Goal: Task Accomplishment & Management: Manage account settings

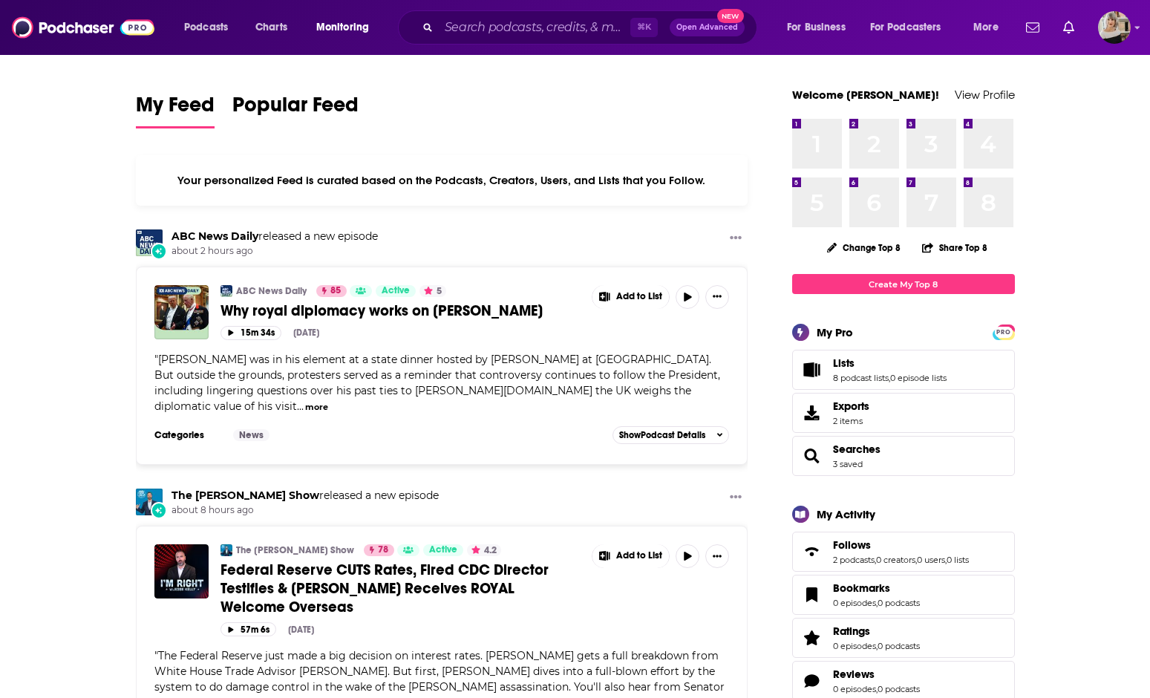
click at [350, 33] on span "Monitoring" at bounding box center [342, 27] width 53 height 21
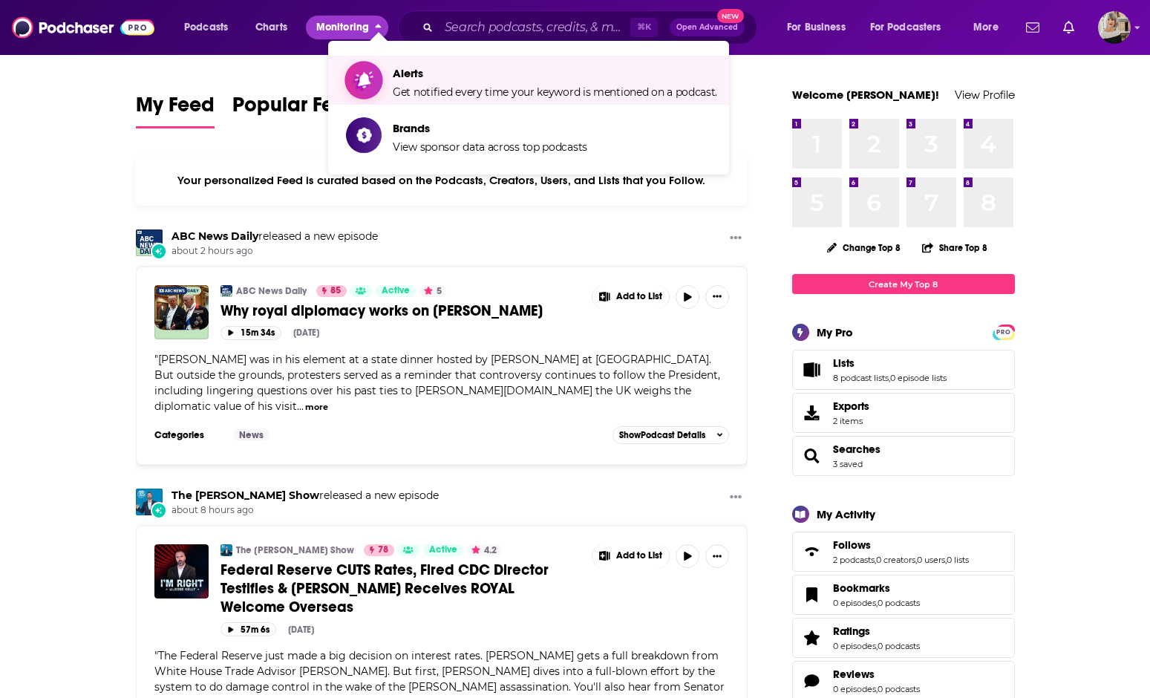
click at [407, 85] on span "Get notified every time your keyword is mentioned on a podcast." at bounding box center [555, 91] width 324 height 13
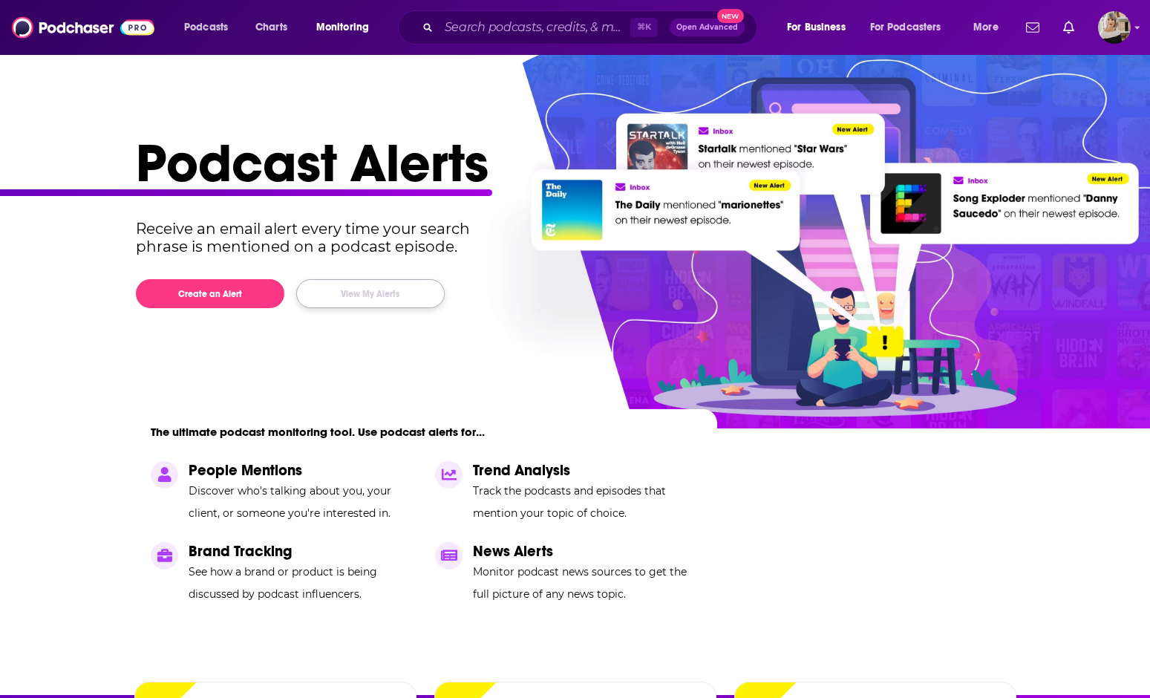
click at [388, 290] on button "View My Alerts" at bounding box center [370, 293] width 148 height 29
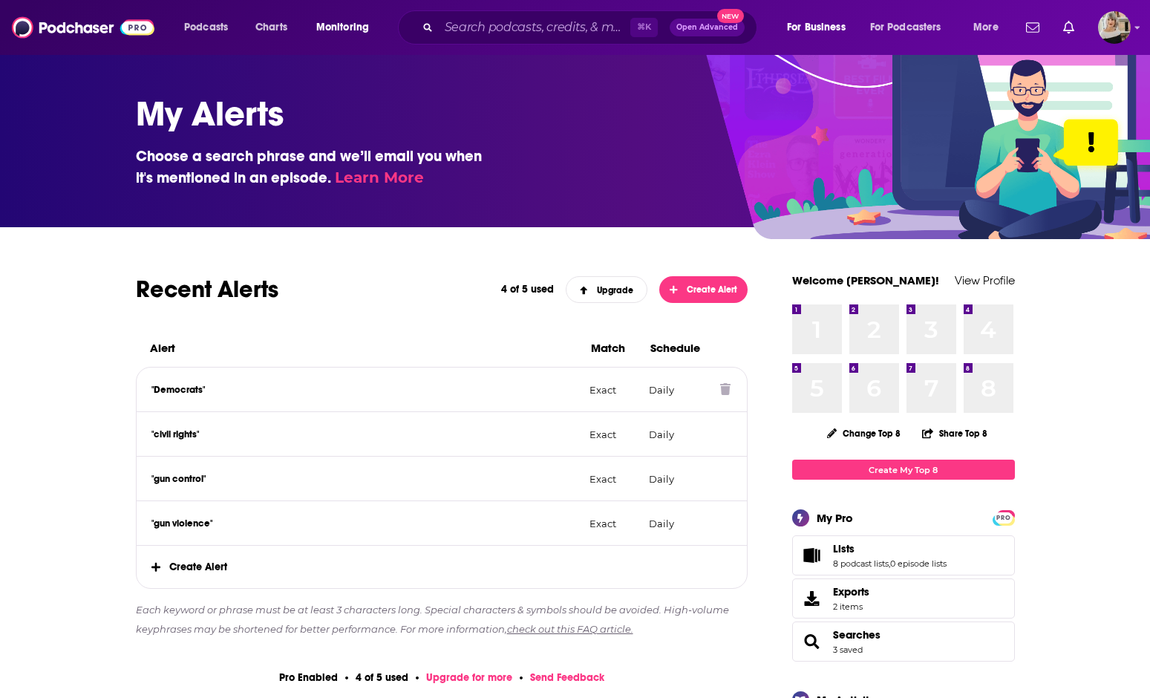
click at [723, 392] on icon at bounding box center [725, 389] width 10 height 12
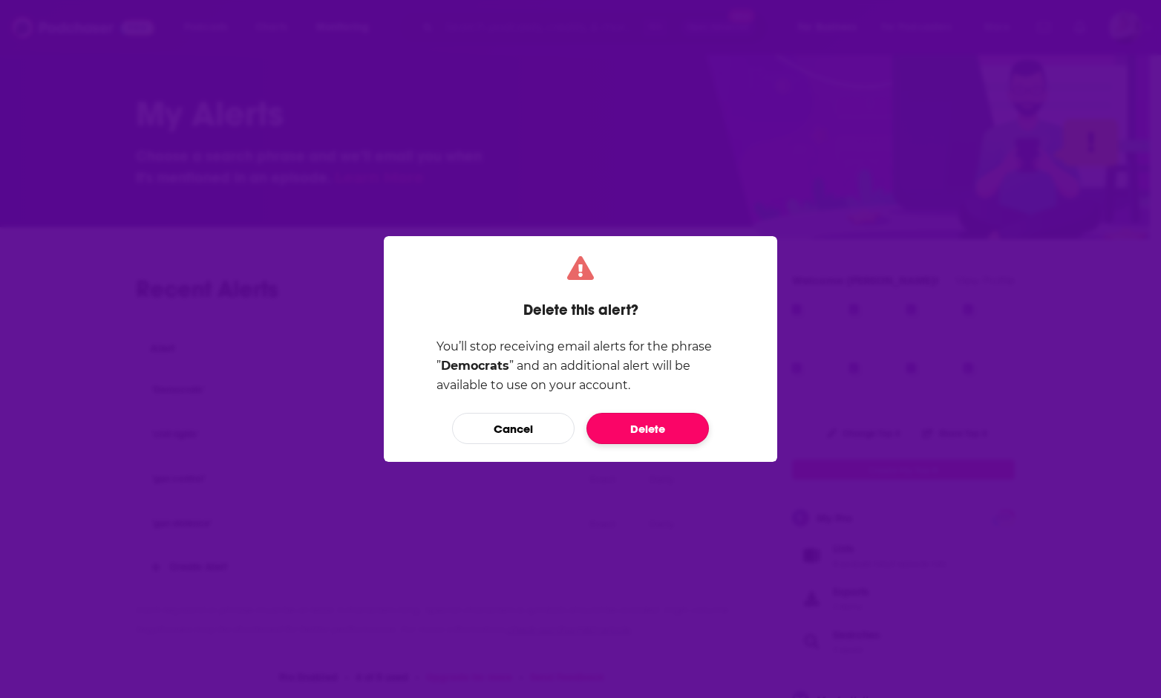
click at [645, 443] on button "Delete" at bounding box center [647, 428] width 122 height 31
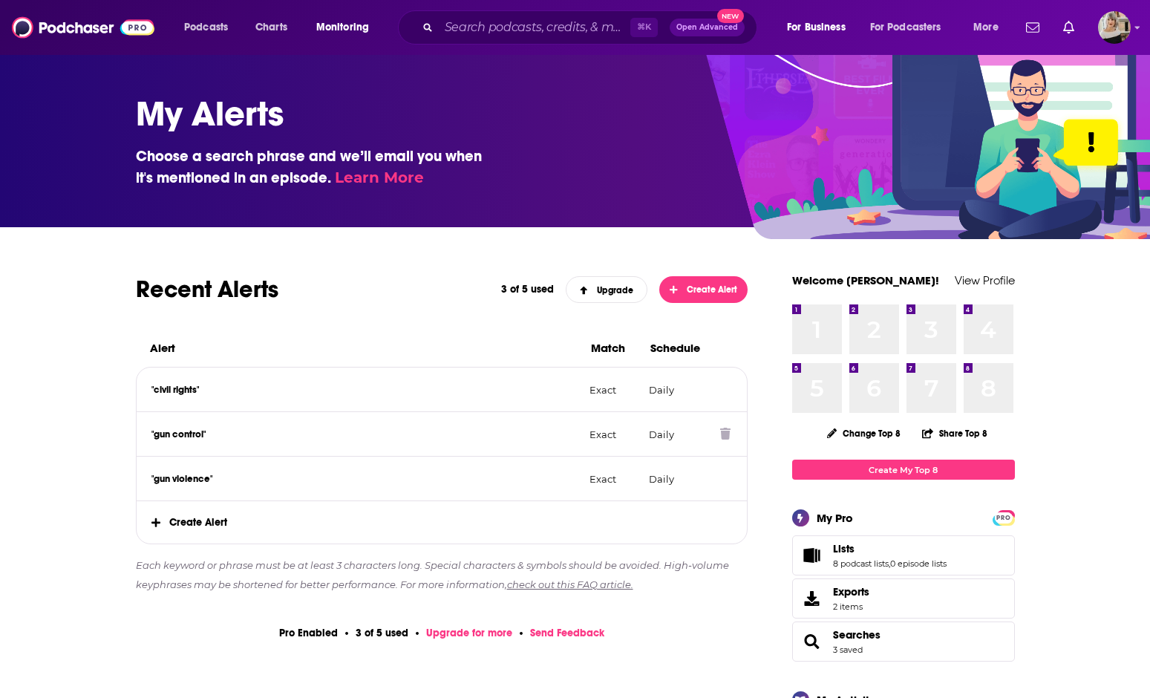
click at [723, 437] on icon at bounding box center [725, 434] width 10 height 12
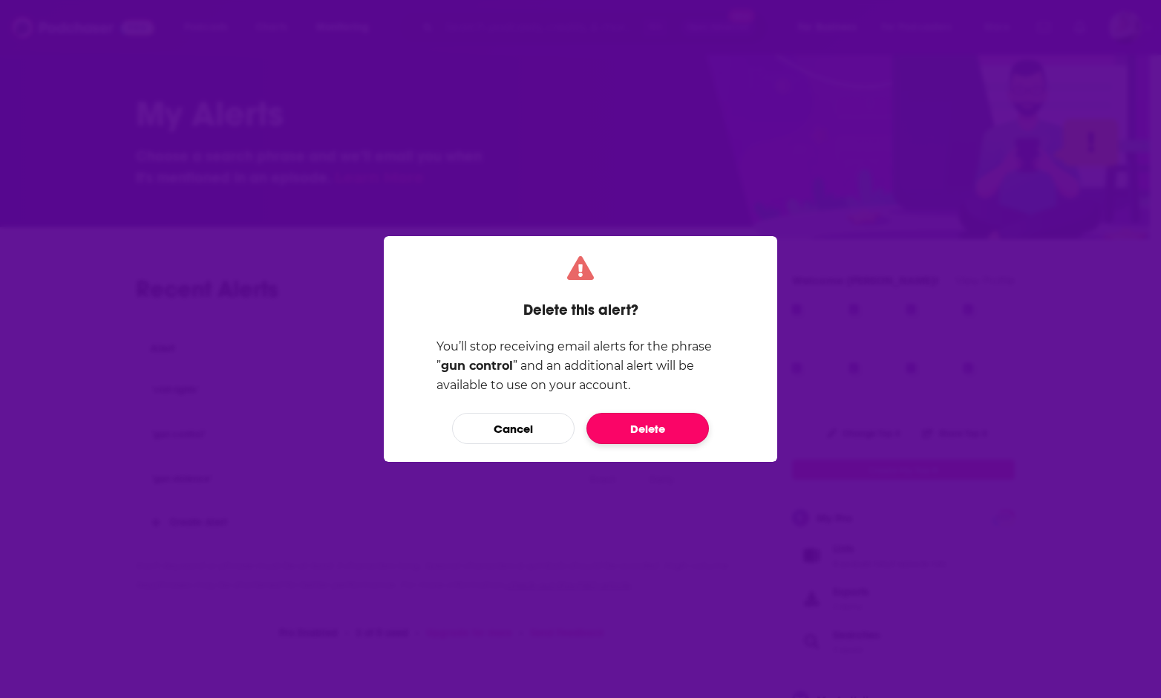
click at [678, 431] on button "Delete" at bounding box center [647, 428] width 122 height 31
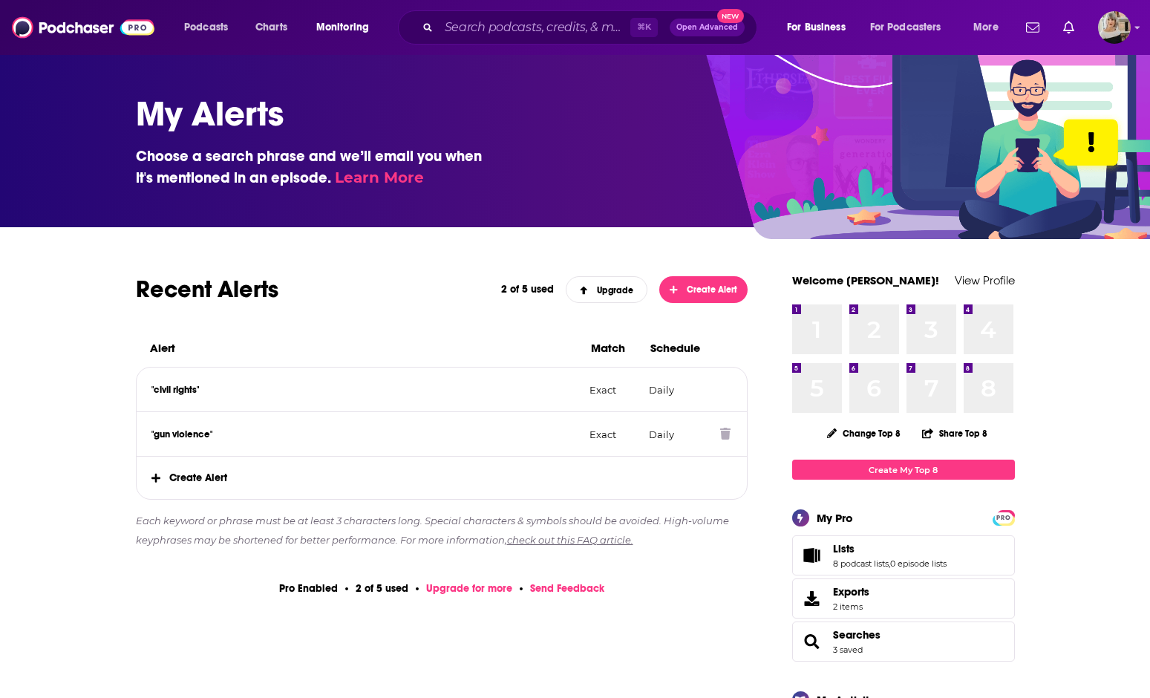
click at [727, 438] on icon at bounding box center [725, 434] width 10 height 12
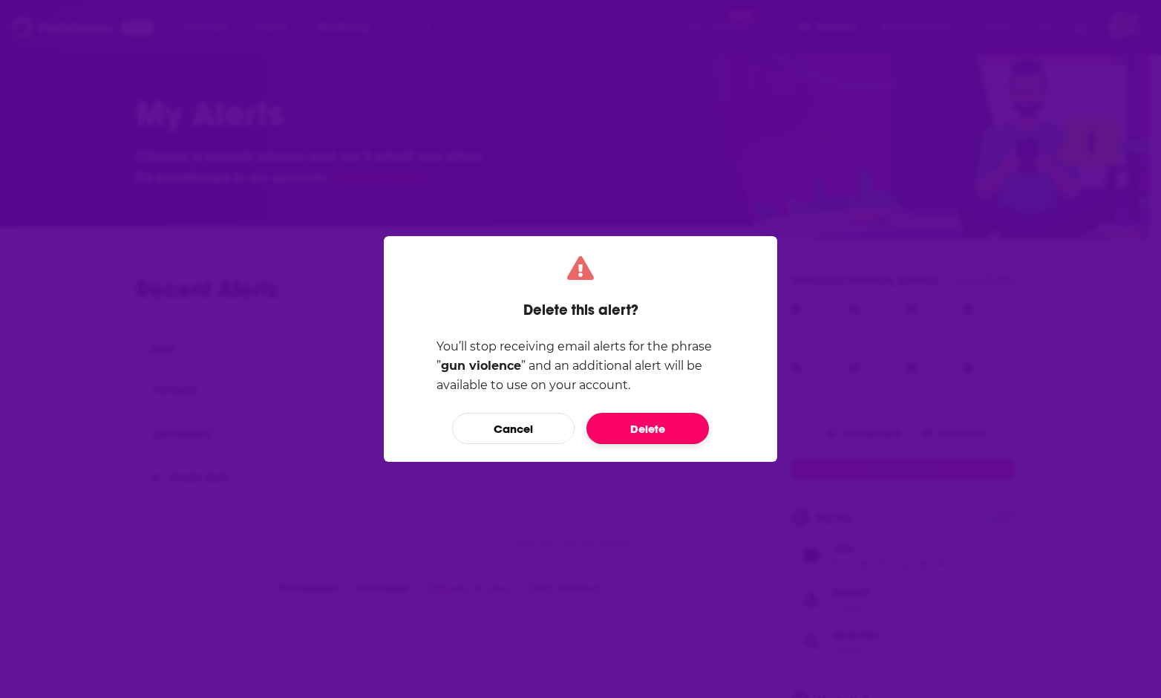
click at [658, 428] on button "Delete" at bounding box center [647, 428] width 122 height 31
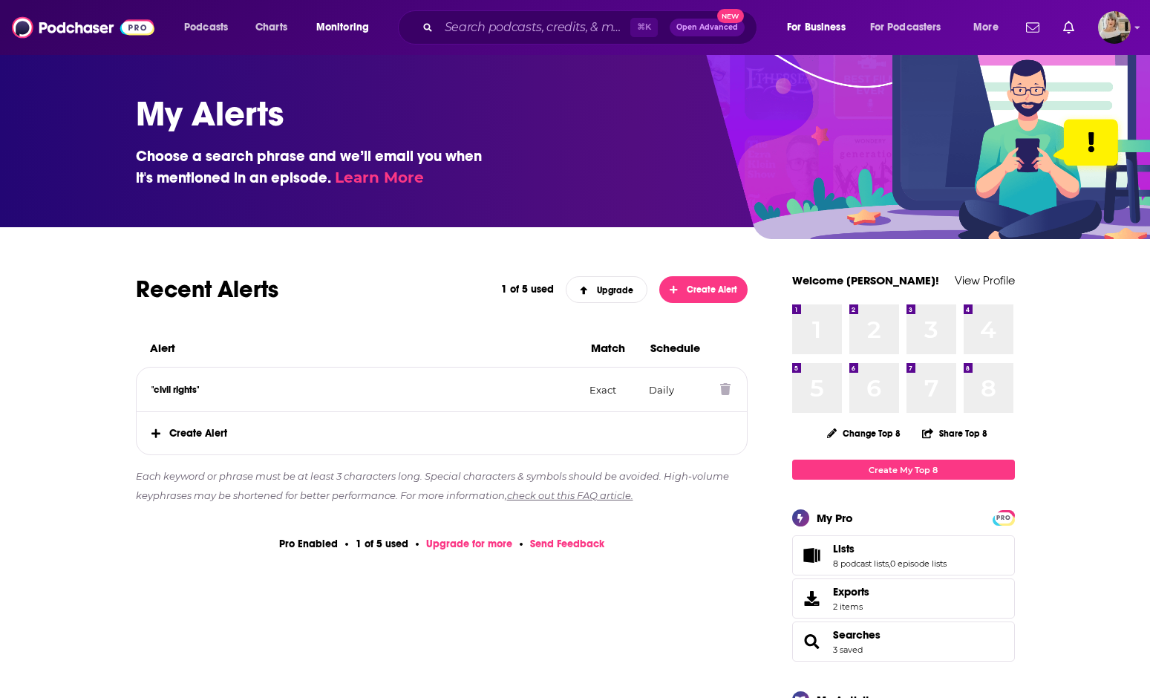
click at [727, 389] on icon at bounding box center [725, 389] width 10 height 12
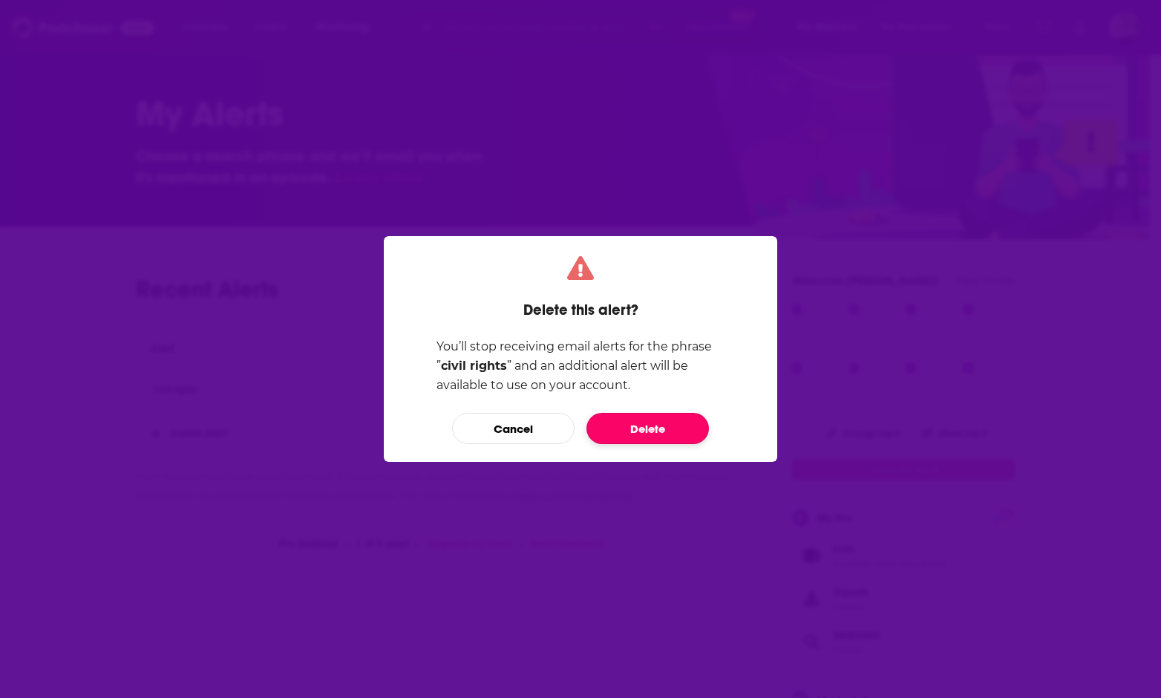
click at [657, 431] on button "Delete" at bounding box center [647, 428] width 122 height 31
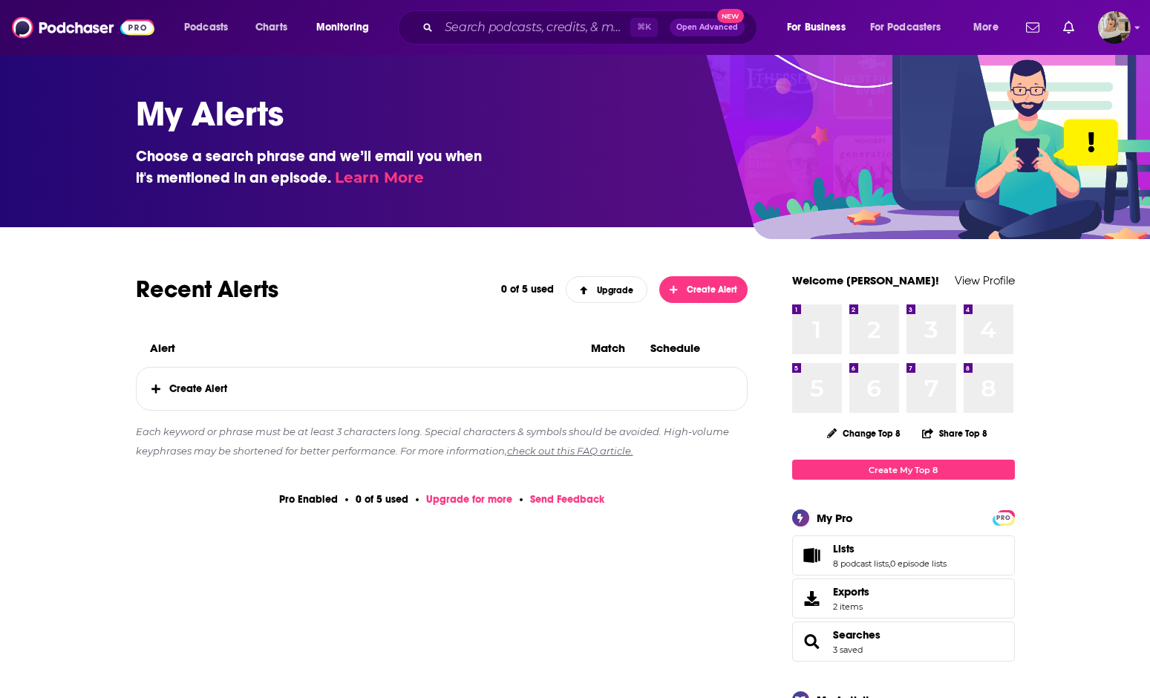
click at [203, 388] on span "Create Alert" at bounding box center [442, 388] width 611 height 42
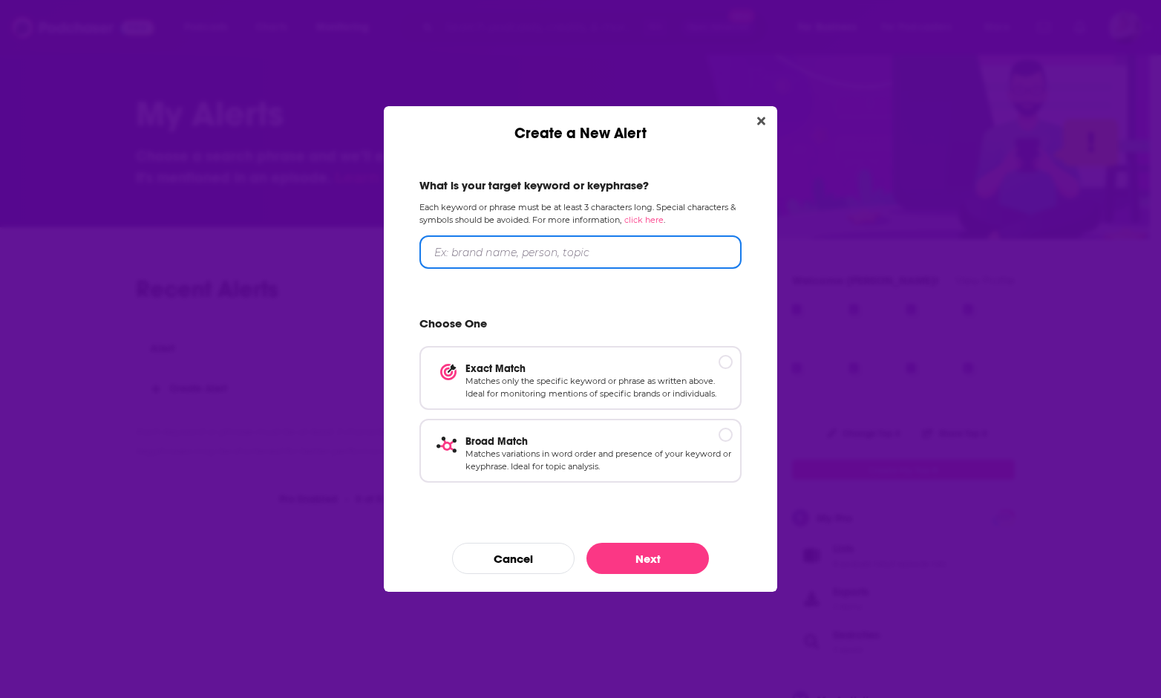
click at [455, 245] on input "Create a New Alert" at bounding box center [580, 251] width 322 height 33
type input "mattering"
click at [677, 390] on p "Matches only the specific keyword or phrase as written above. Ideal for monitor…" at bounding box center [598, 387] width 267 height 26
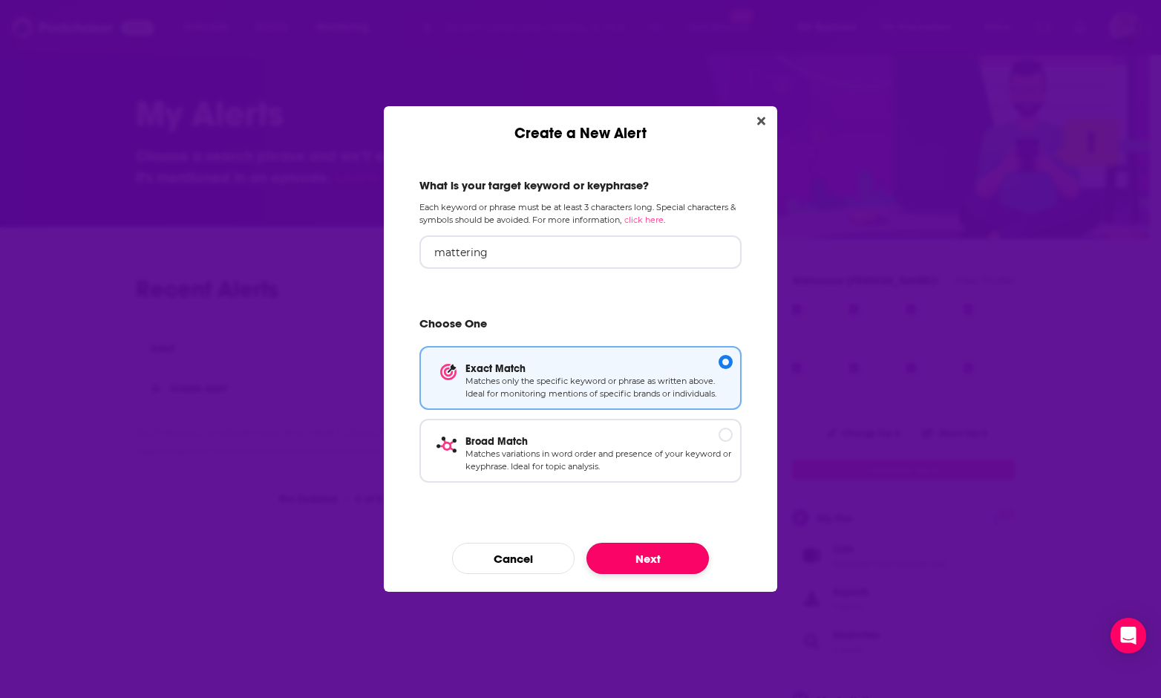
click at [647, 557] on button "Next" at bounding box center [647, 558] width 122 height 31
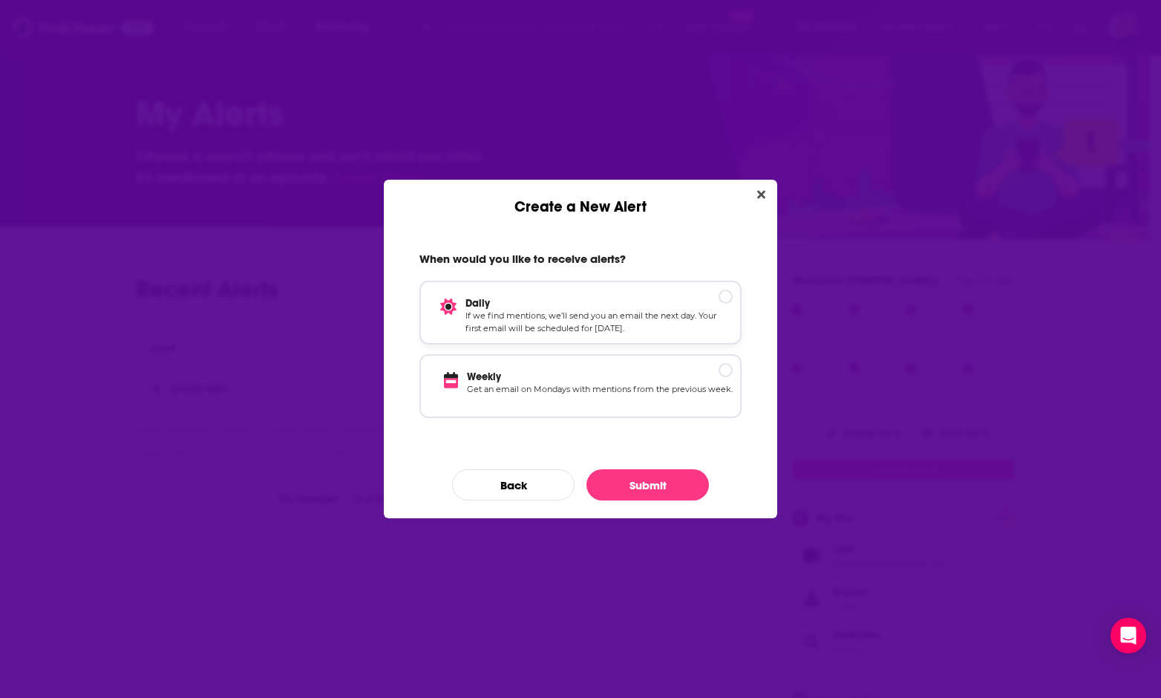
click at [612, 313] on p "If we find mentions, we’ll send you an email the next day. Your first email wil…" at bounding box center [598, 323] width 267 height 26
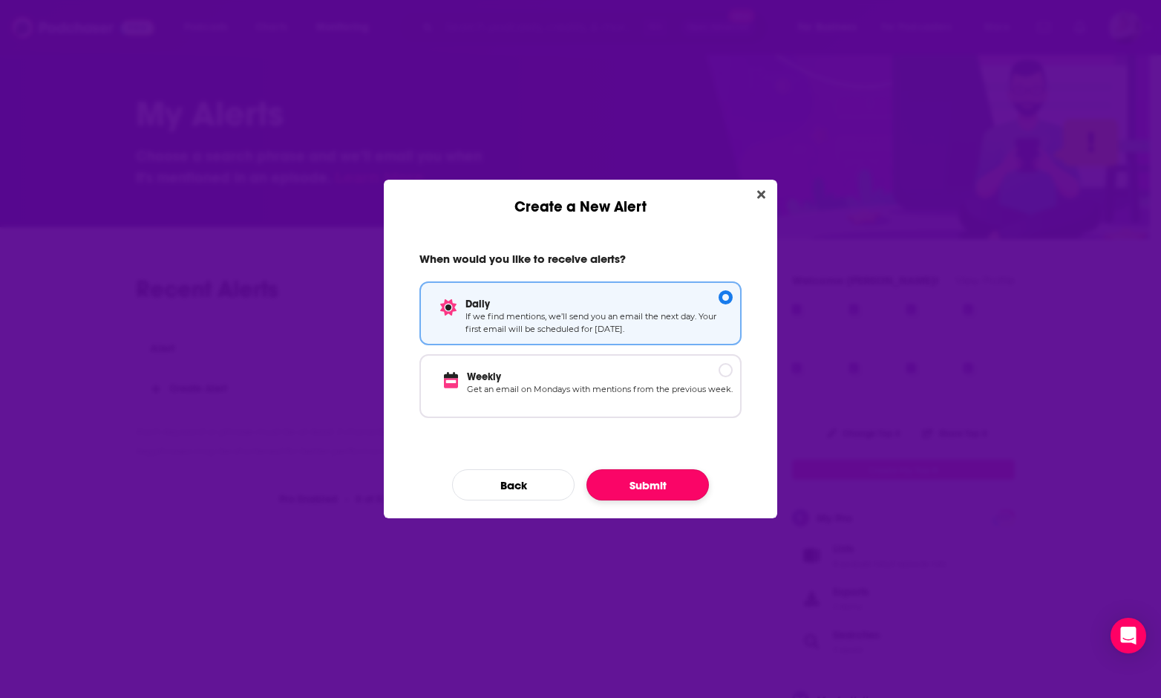
click at [644, 478] on button "Submit" at bounding box center [647, 484] width 122 height 31
